Goal: Task Accomplishment & Management: Complete application form

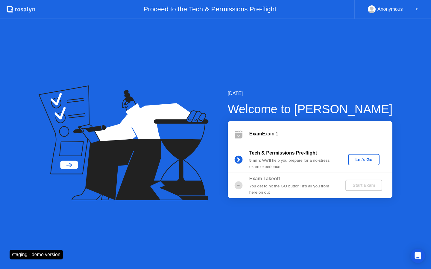
click at [355, 160] on div "Let's Go" at bounding box center [364, 160] width 27 height 5
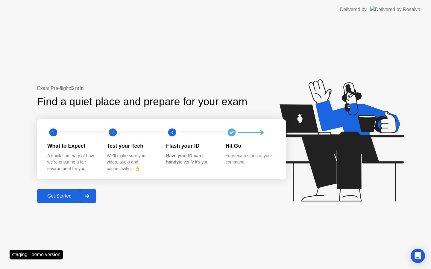
click at [73, 197] on div "Get Started" at bounding box center [59, 196] width 41 height 5
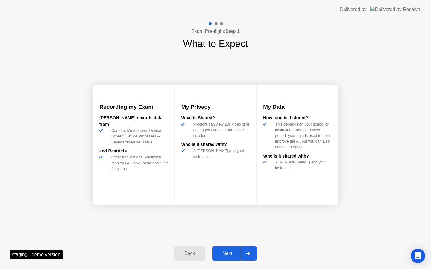
click at [240, 253] on div "Next" at bounding box center [227, 253] width 27 height 5
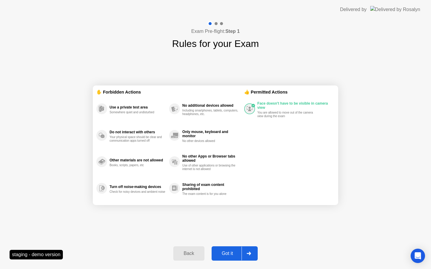
click at [249, 254] on icon at bounding box center [249, 254] width 4 height 4
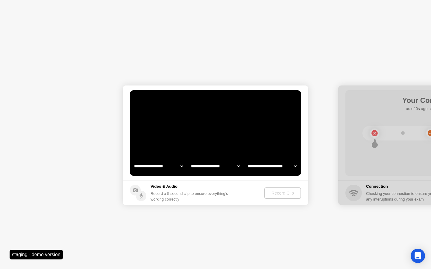
select select "**********"
select select "*******"
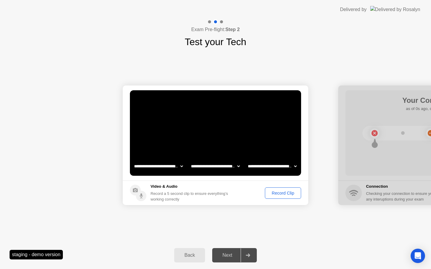
click at [270, 192] on div "Record Clip" at bounding box center [283, 193] width 32 height 5
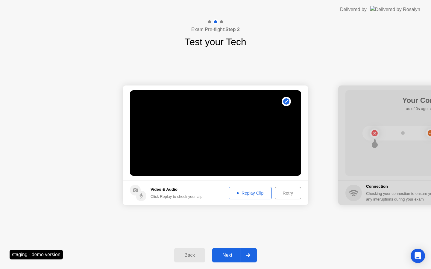
click at [242, 252] on div at bounding box center [248, 256] width 14 height 14
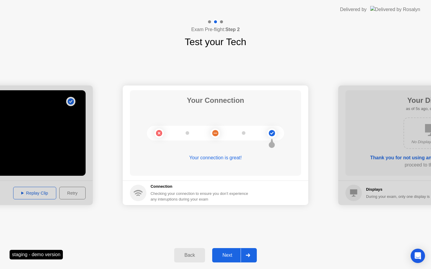
click at [231, 257] on div "Next" at bounding box center [227, 255] width 27 height 5
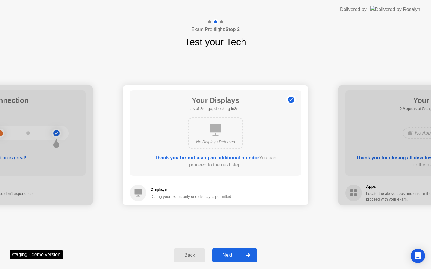
click at [237, 254] on div "Next" at bounding box center [227, 255] width 27 height 5
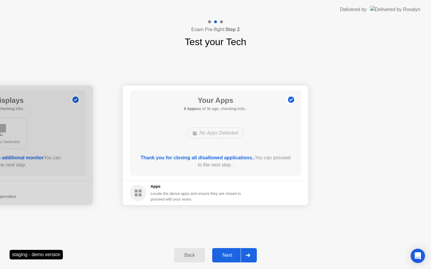
click at [236, 255] on div "Next" at bounding box center [227, 255] width 27 height 5
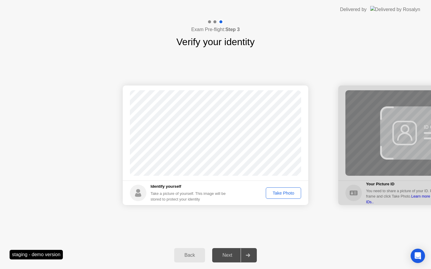
click at [269, 196] on div "Take Photo" at bounding box center [283, 193] width 31 height 5
click at [243, 252] on div at bounding box center [248, 256] width 14 height 14
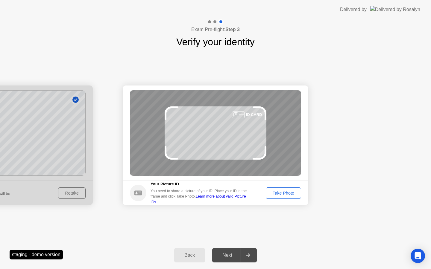
click at [285, 194] on div "Take Photo" at bounding box center [283, 193] width 31 height 5
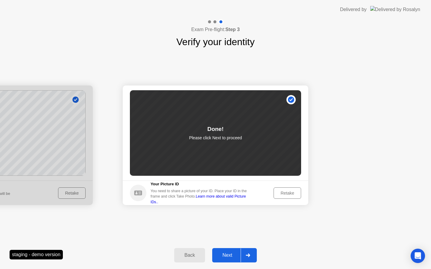
click at [240, 253] on div "Next" at bounding box center [227, 255] width 27 height 5
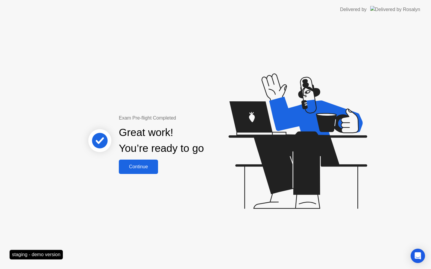
click at [128, 167] on div "Continue" at bounding box center [139, 166] width 36 height 5
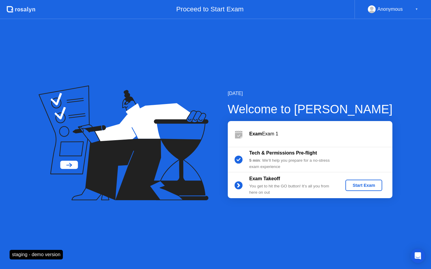
click at [357, 185] on div "Start Exam" at bounding box center [364, 185] width 32 height 5
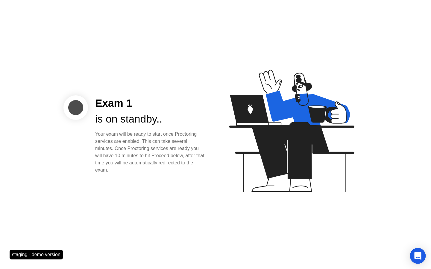
click at [415, 257] on icon "Open Intercom Messenger" at bounding box center [417, 256] width 7 height 8
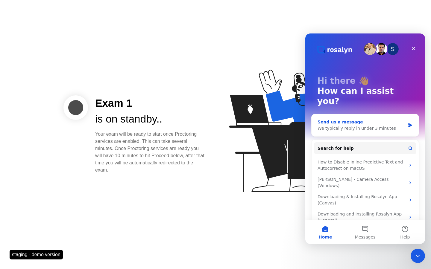
click at [337, 124] on div "Send us a message We typically reply in under 3 minutes" at bounding box center [365, 125] width 107 height 22
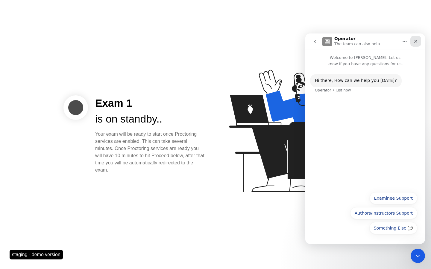
click at [417, 41] on icon "Close" at bounding box center [416, 41] width 5 height 5
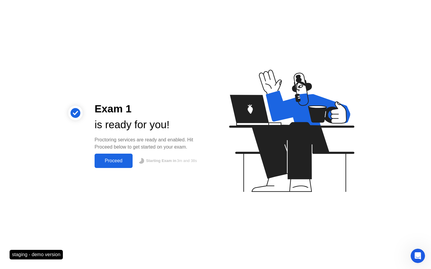
click at [115, 161] on div "Proceed" at bounding box center [113, 160] width 34 height 5
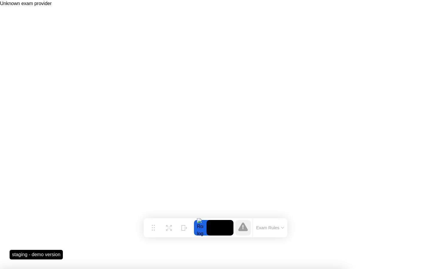
click at [264, 229] on button "Exam Rules" at bounding box center [271, 227] width 32 height 5
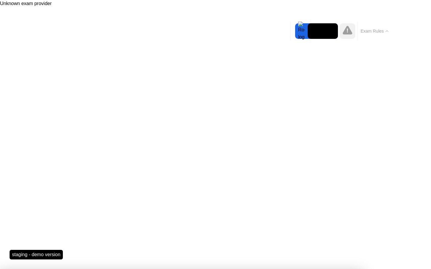
drag, startPoint x: 107, startPoint y: 101, endPoint x: 97, endPoint y: 82, distance: 21.6
